Goal: Information Seeking & Learning: Learn about a topic

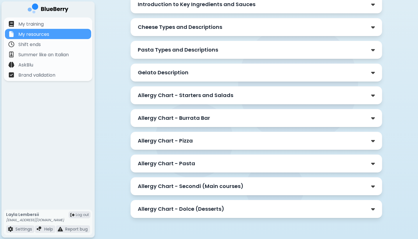
scroll to position [701, 0]
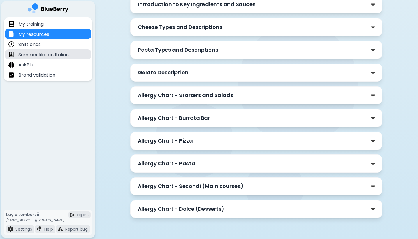
click at [47, 58] on div "Summer like an Italian" at bounding box center [48, 54] width 86 height 10
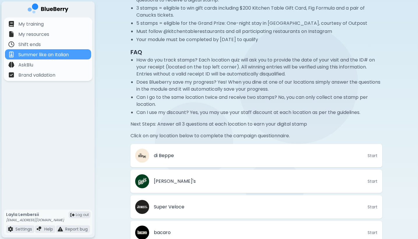
scroll to position [66, 0]
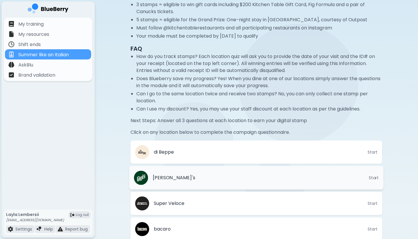
click at [258, 173] on li "[PERSON_NAME]'s Start" at bounding box center [256, 178] width 254 height 24
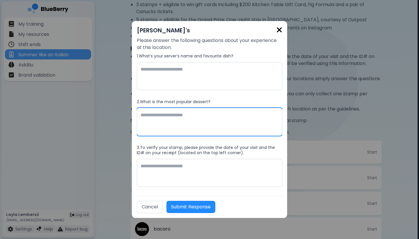
click at [228, 123] on textarea at bounding box center [210, 122] width 146 height 28
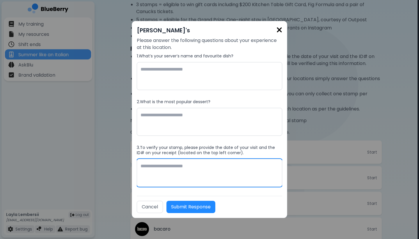
click at [210, 166] on textarea at bounding box center [210, 173] width 146 height 28
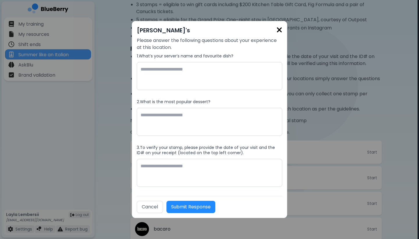
click at [341, 124] on div "[PERSON_NAME]'s Please answer the following questions about your experience at …" at bounding box center [209, 119] width 419 height 239
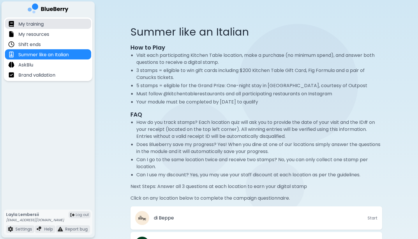
click at [65, 24] on div "My training" at bounding box center [48, 24] width 86 height 10
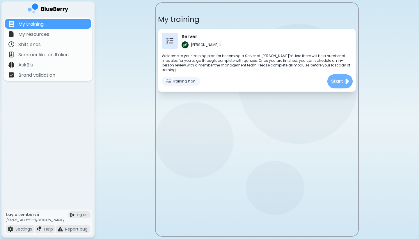
click at [336, 78] on p "Start" at bounding box center [337, 81] width 12 height 7
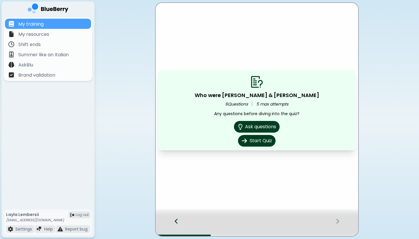
click at [337, 221] on icon at bounding box center [338, 221] width 4 height 6
click at [262, 137] on button "Start Quiz" at bounding box center [256, 140] width 39 height 12
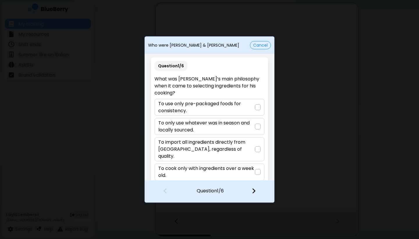
click at [265, 46] on button "Cancel" at bounding box center [260, 45] width 21 height 8
